Goal: Transaction & Acquisition: Purchase product/service

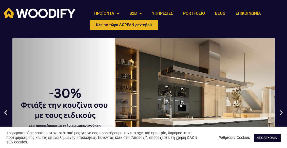
click at [264, 137] on link "ΑΠΟΔΕΧΟΜΑΙ" at bounding box center [267, 138] width 27 height 8
click at [267, 136] on link "ΑΠΟΔΕΧΟΜΑΙ" at bounding box center [267, 138] width 27 height 8
click at [266, 138] on link "ΑΠΟΔΕΧΟΜΑΙ" at bounding box center [267, 138] width 27 height 8
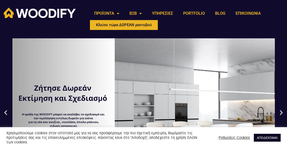
click at [266, 137] on link "ΑΠΟΔΕΧΟΜΑΙ" at bounding box center [267, 138] width 27 height 8
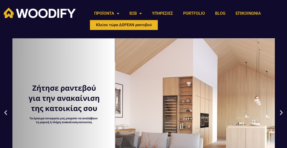
click at [139, 12] on link "B2B" at bounding box center [136, 14] width 23 height 12
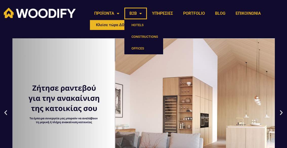
click at [283, 17] on div "ΠΡΟΪΟΝΤΑ ΚΟΥΖΙΝΕΣ ΜΟΝΤΕΡΝΕΣ ΔΙΑΧΡΟΝΙΚΕΣ ΝΤΟΥΛΑΠΕΣ ΑΝΟΙΓΟΜΕΝΕΣ ΣΥΡΟΜΕΝΕΣ ΣΥΝΘΕΣΕ…" at bounding box center [186, 19] width 199 height 28
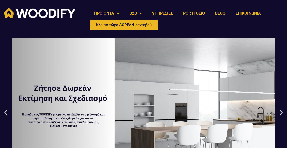
click at [111, 14] on link "ΠΡΟΪΟΝΤΑ" at bounding box center [106, 14] width 35 height 12
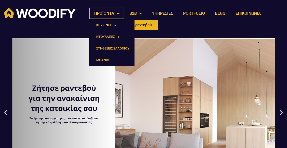
click at [110, 34] on link "ΝΤΟΥΛΑΠΕΣ" at bounding box center [111, 37] width 45 height 12
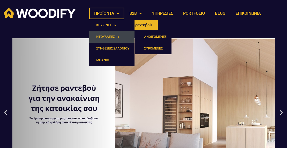
click at [159, 38] on link "ΑΝΟΙΓΟΜΕΝΕΣ" at bounding box center [153, 37] width 37 height 12
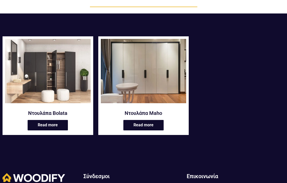
scroll to position [73, 0]
click at [150, 124] on link "Read more" at bounding box center [144, 125] width 40 height 10
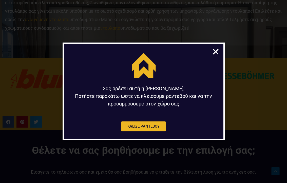
scroll to position [682, 0]
click at [214, 49] on icon "Close" at bounding box center [216, 52] width 8 height 8
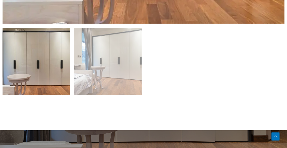
scroll to position [346, 0]
